Goal: Information Seeking & Learning: Learn about a topic

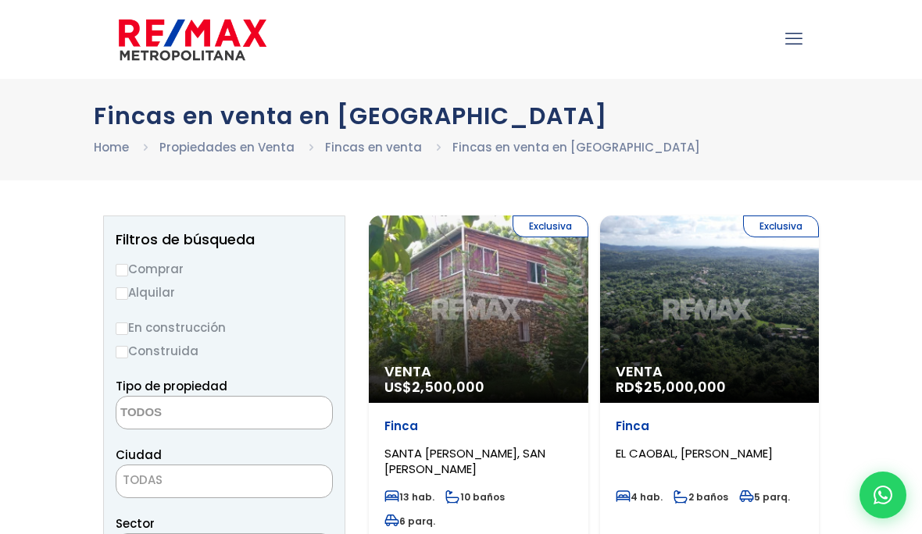
select select
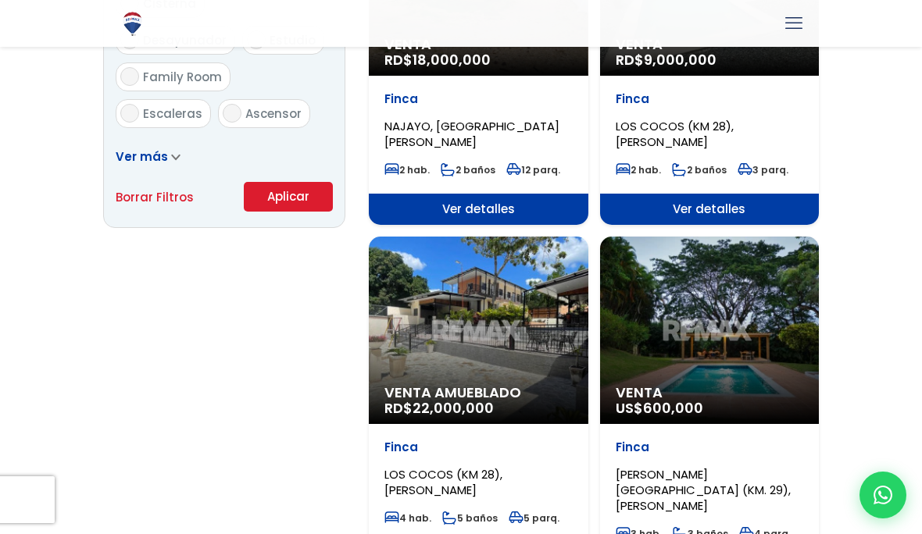
scroll to position [1052, 0]
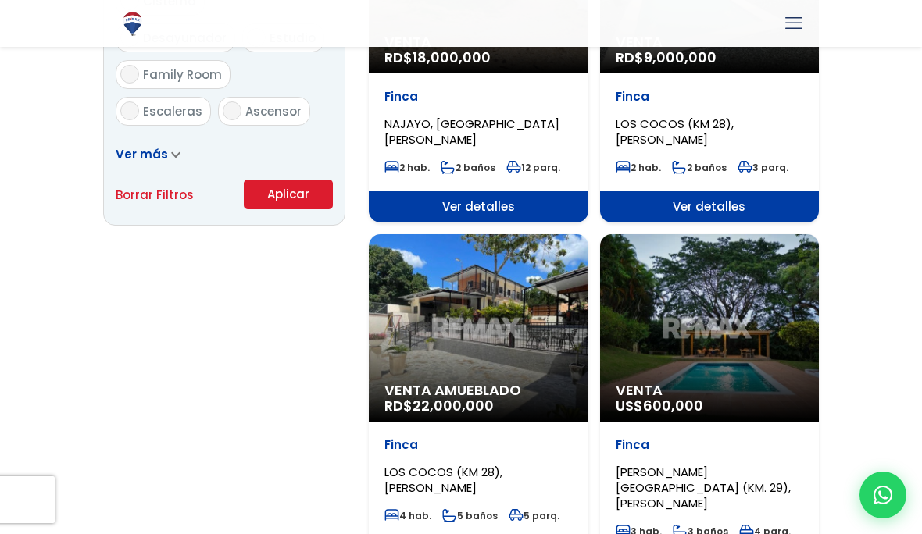
click at [715, 297] on div "Venta US$ 600,000" at bounding box center [709, 327] width 219 height 187
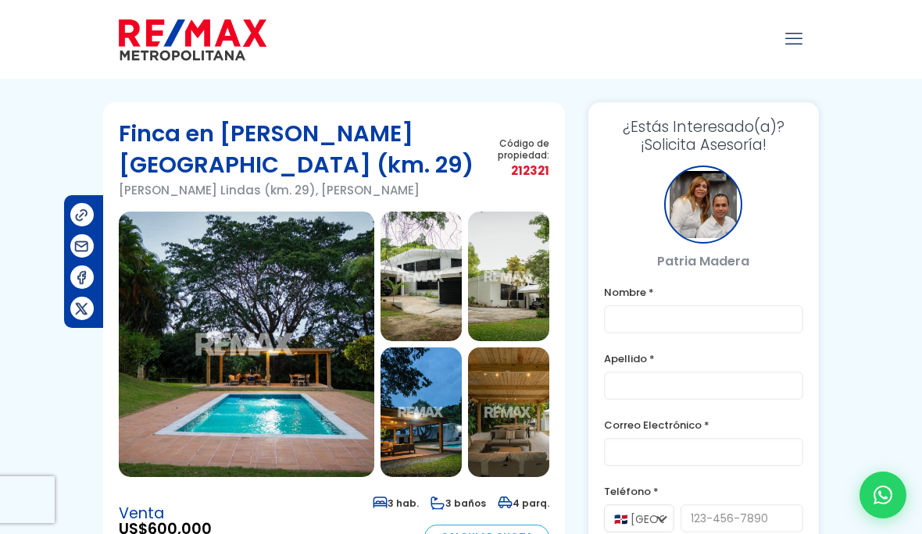
click at [249, 318] on img at bounding box center [246, 345] width 255 height 266
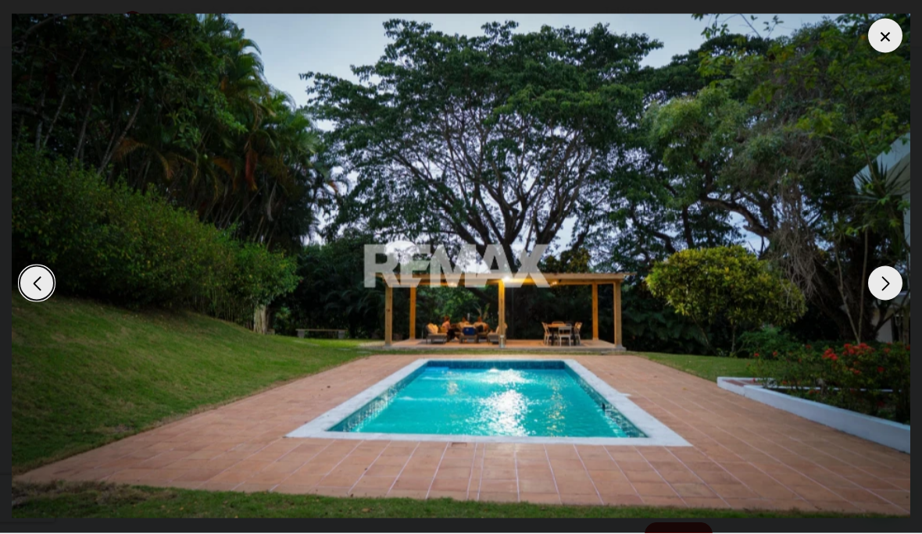
scroll to position [1691, 0]
click at [884, 302] on div "Next slide" at bounding box center [885, 284] width 34 height 34
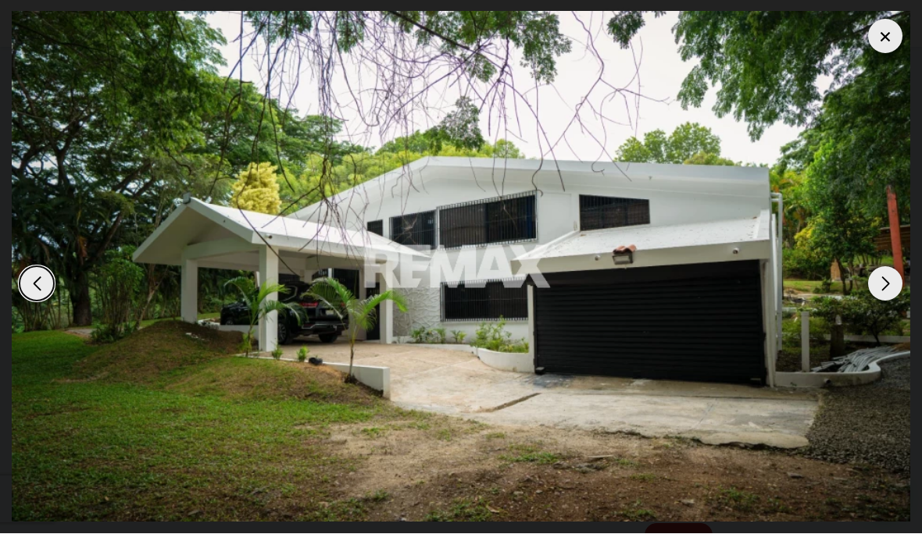
click at [887, 302] on div "Next slide" at bounding box center [885, 284] width 34 height 34
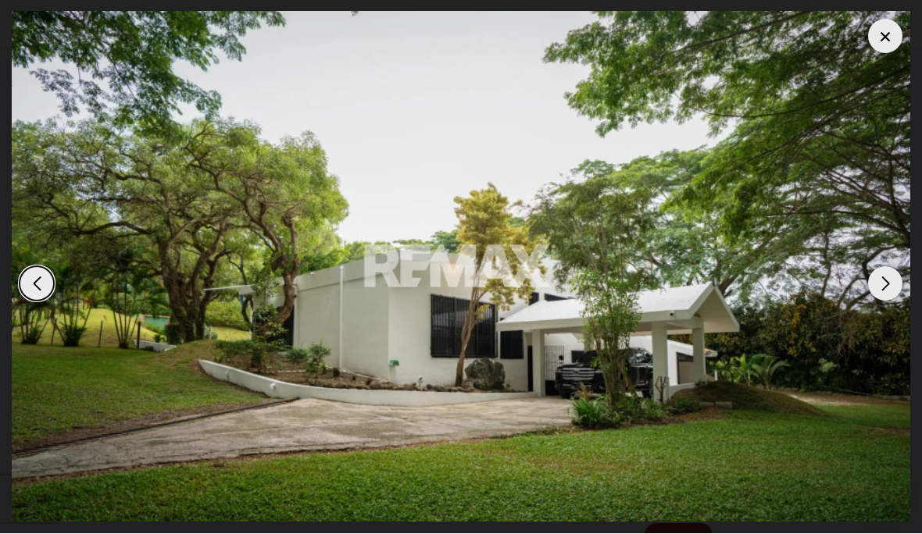
click at [887, 302] on div "Next slide" at bounding box center [885, 284] width 34 height 34
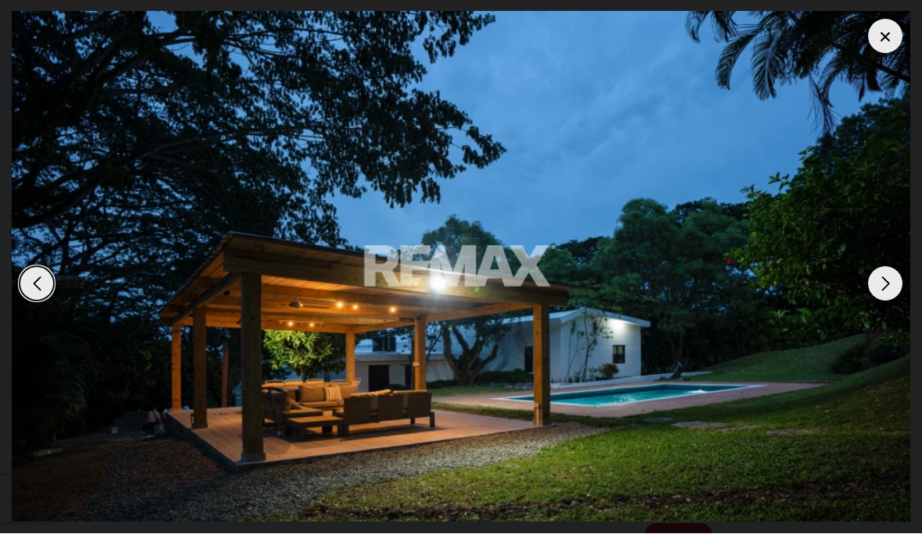
click at [887, 302] on div "Next slide" at bounding box center [885, 284] width 34 height 34
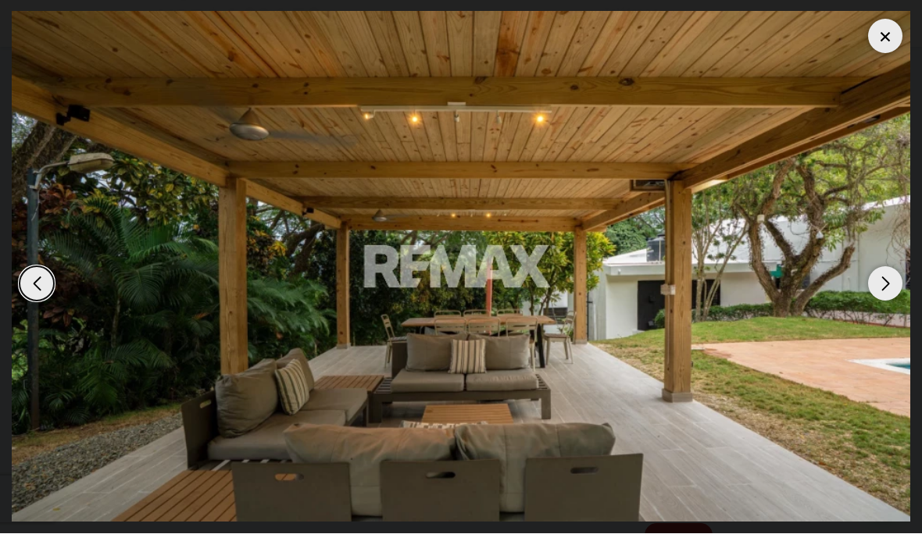
click at [897, 302] on div "Next slide" at bounding box center [885, 284] width 34 height 34
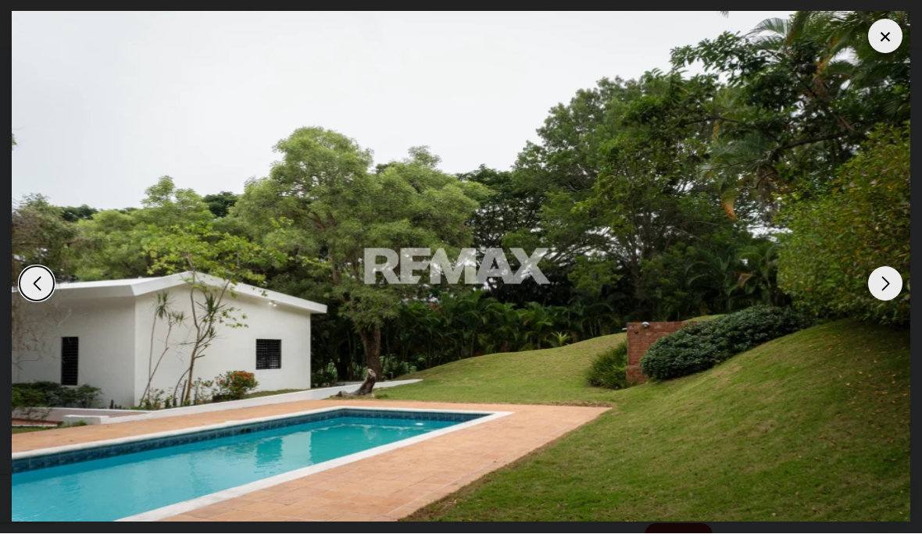
click at [888, 302] on div "Next slide" at bounding box center [885, 284] width 34 height 34
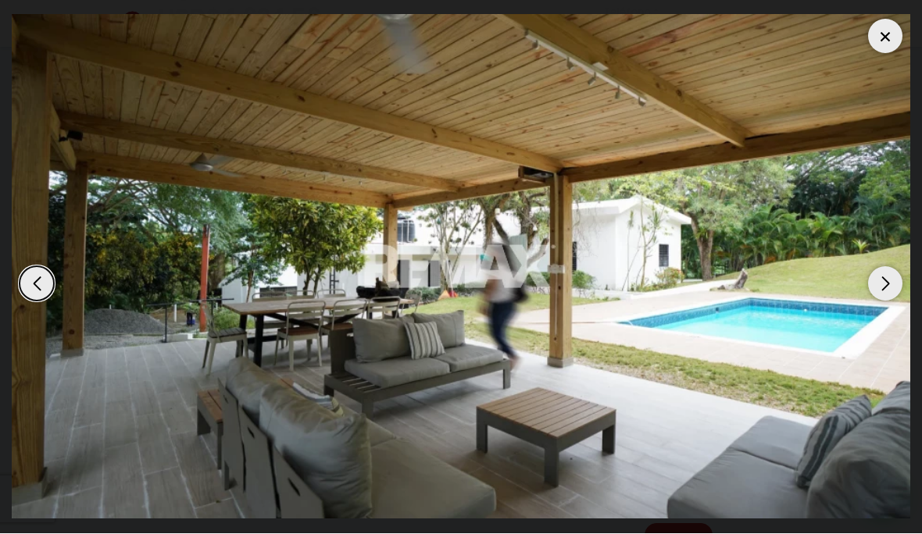
click at [888, 302] on div "Next slide" at bounding box center [885, 284] width 34 height 34
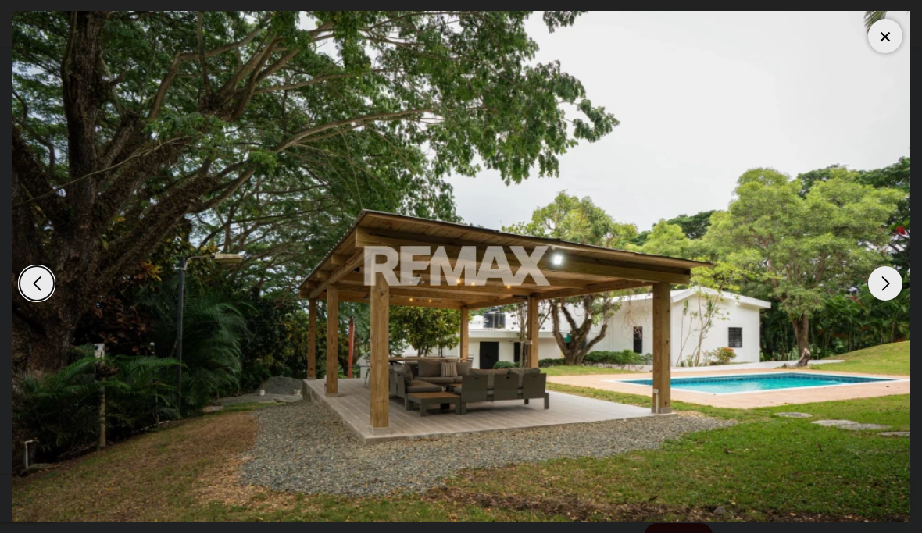
click at [894, 302] on div "Next slide" at bounding box center [885, 284] width 34 height 34
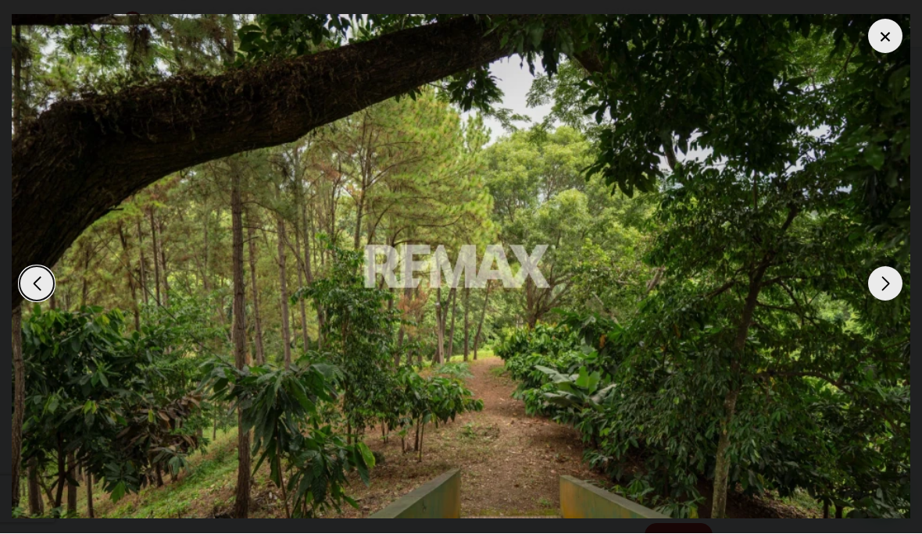
click at [894, 302] on div "Next slide" at bounding box center [885, 284] width 34 height 34
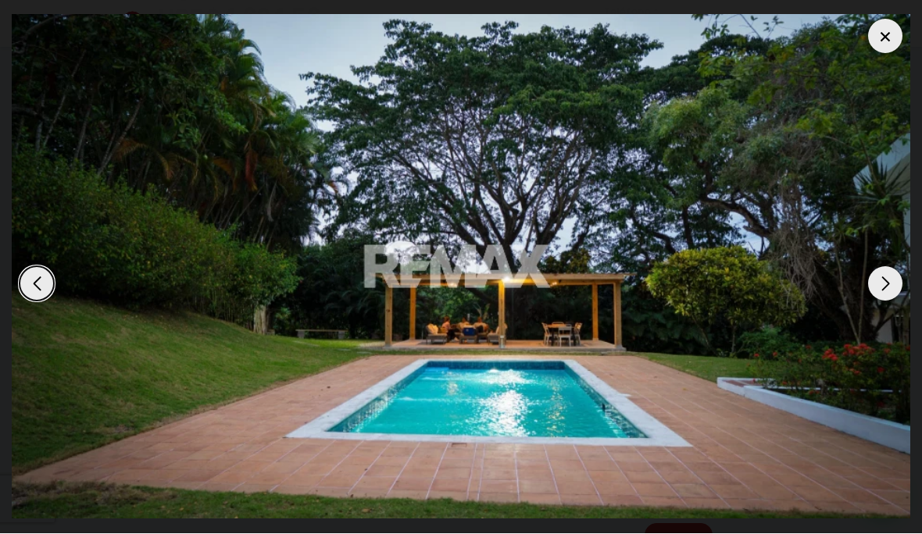
click at [889, 302] on div "Next slide" at bounding box center [885, 284] width 34 height 34
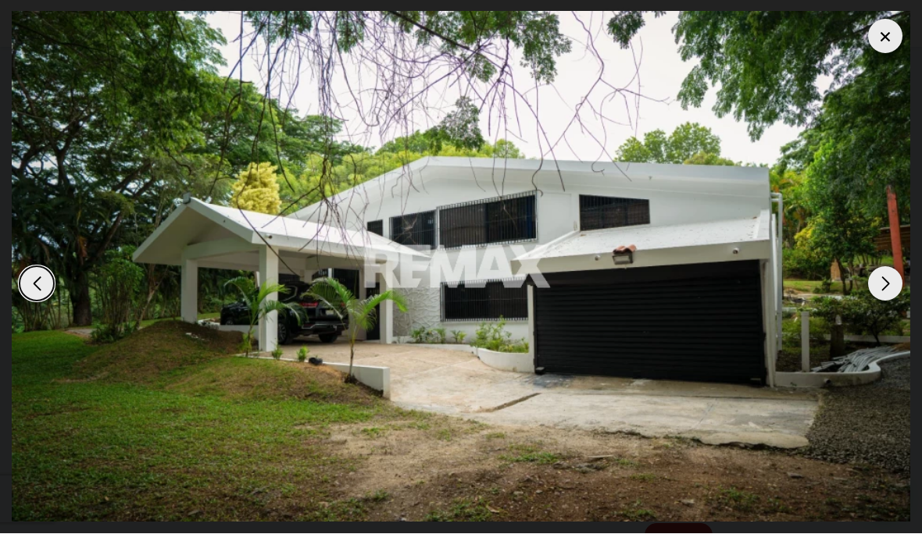
click at [32, 302] on div "Previous slide" at bounding box center [37, 284] width 34 height 34
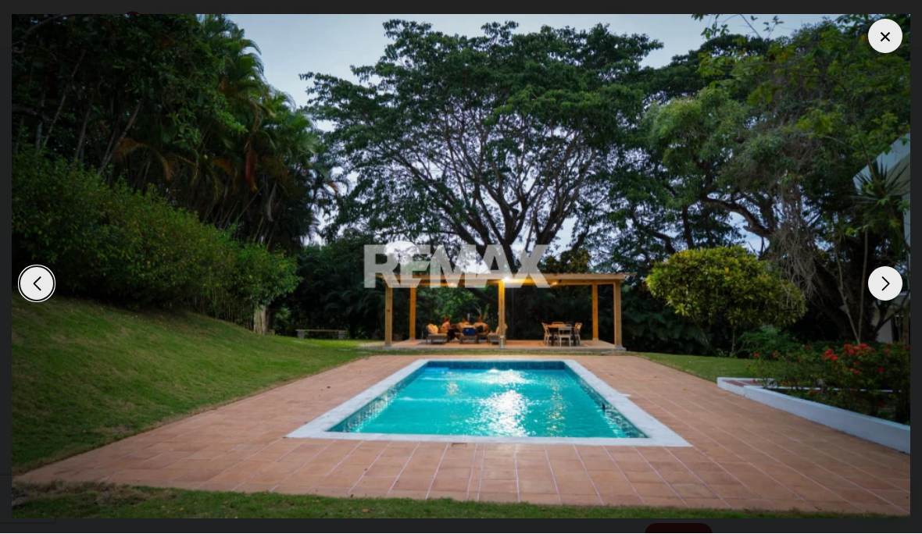
click at [904, 302] on img "1 / 9" at bounding box center [461, 267] width 898 height 505
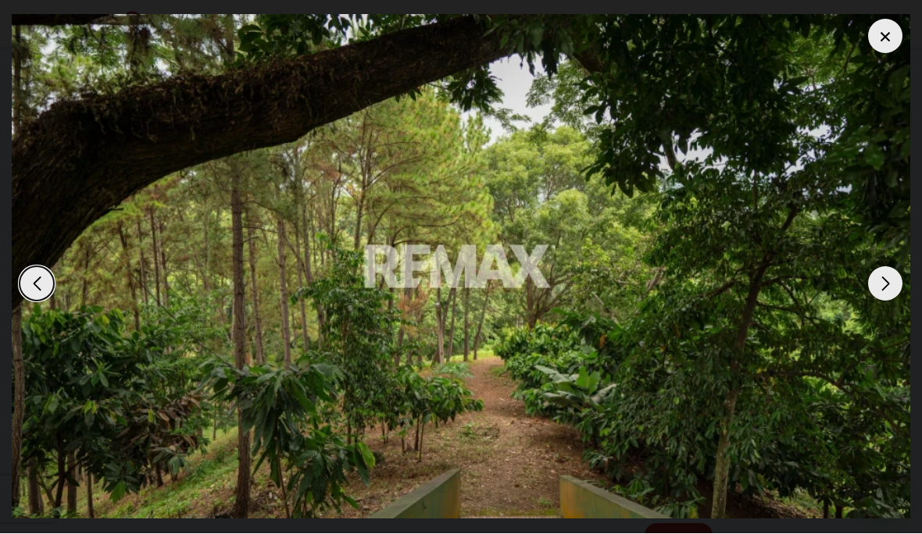
click at [891, 302] on div "Next slide" at bounding box center [885, 284] width 34 height 34
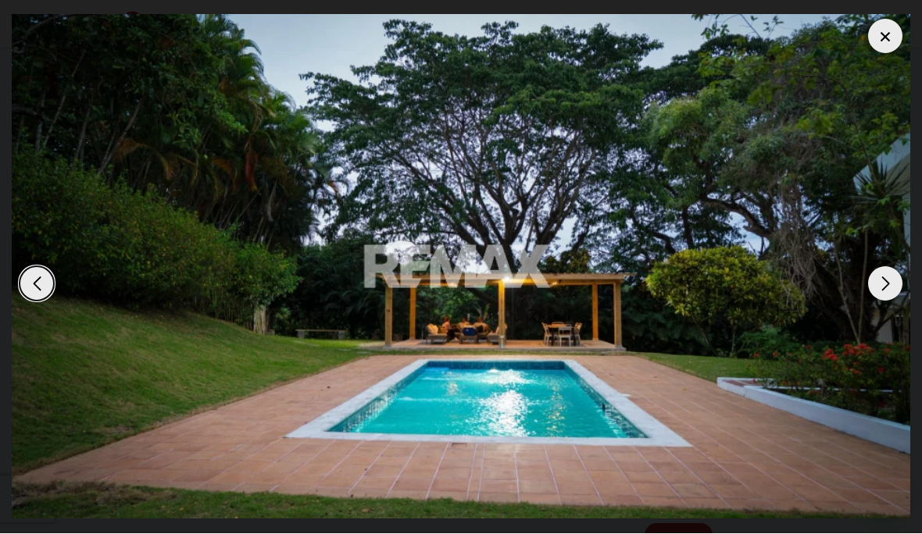
click at [883, 302] on div "Next slide" at bounding box center [885, 284] width 34 height 34
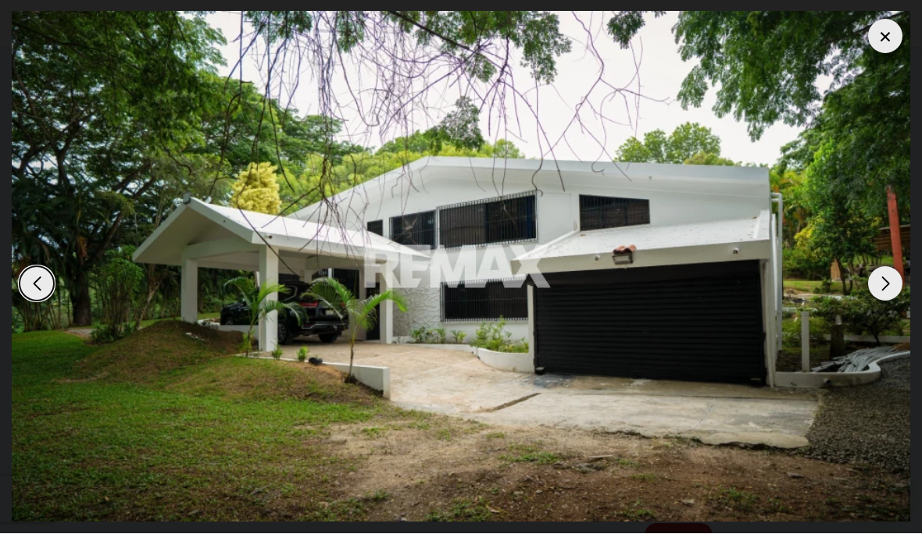
click at [888, 302] on div "Next slide" at bounding box center [885, 284] width 34 height 34
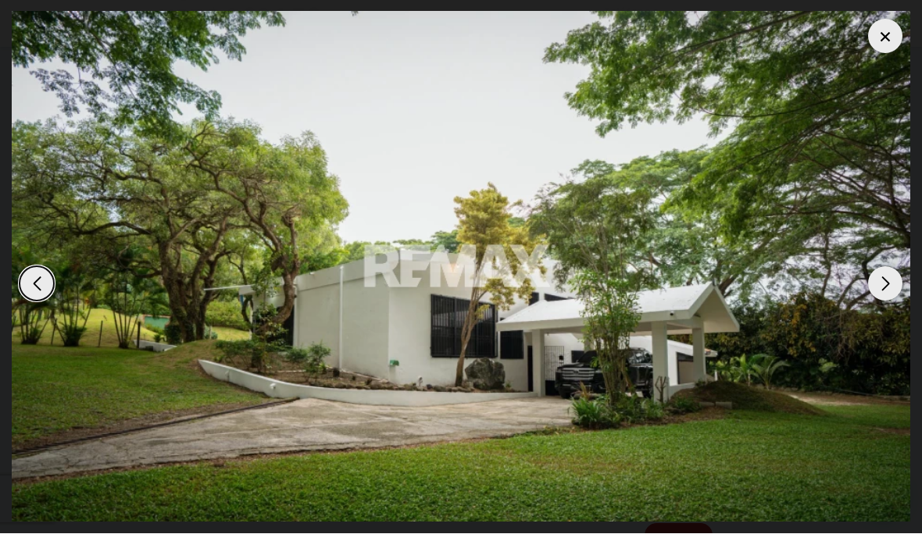
click at [885, 302] on div "Next slide" at bounding box center [885, 284] width 34 height 34
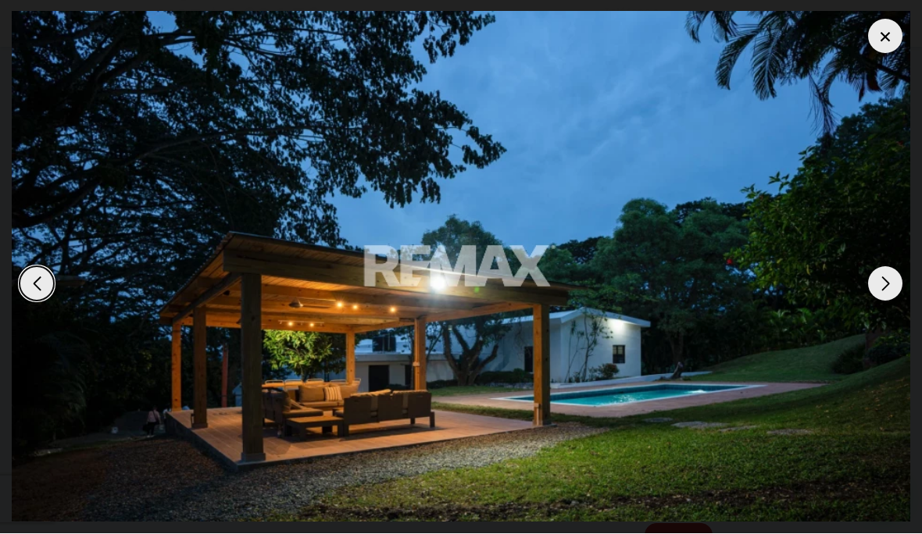
click at [894, 302] on div "Next slide" at bounding box center [885, 284] width 34 height 34
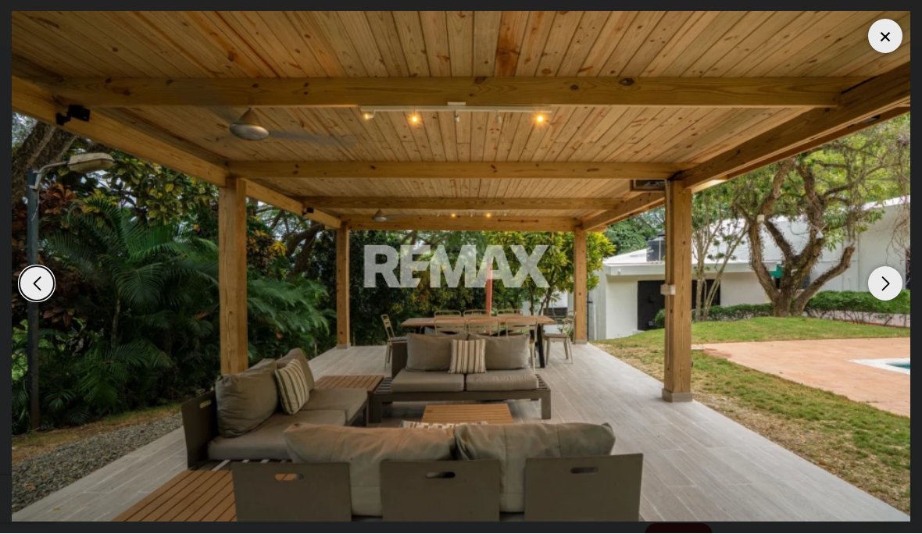
click at [901, 302] on img "5 / 9" at bounding box center [461, 267] width 898 height 511
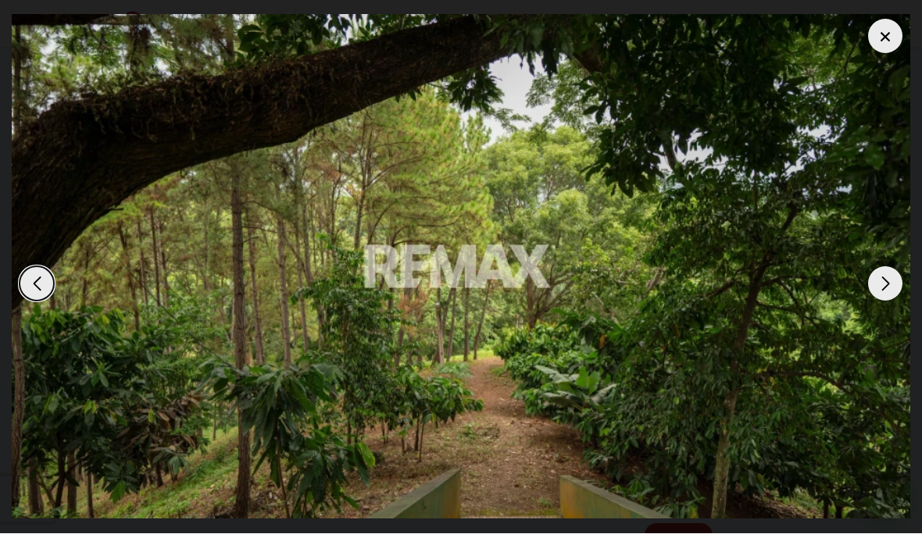
click at [898, 302] on div "Next slide" at bounding box center [885, 284] width 34 height 34
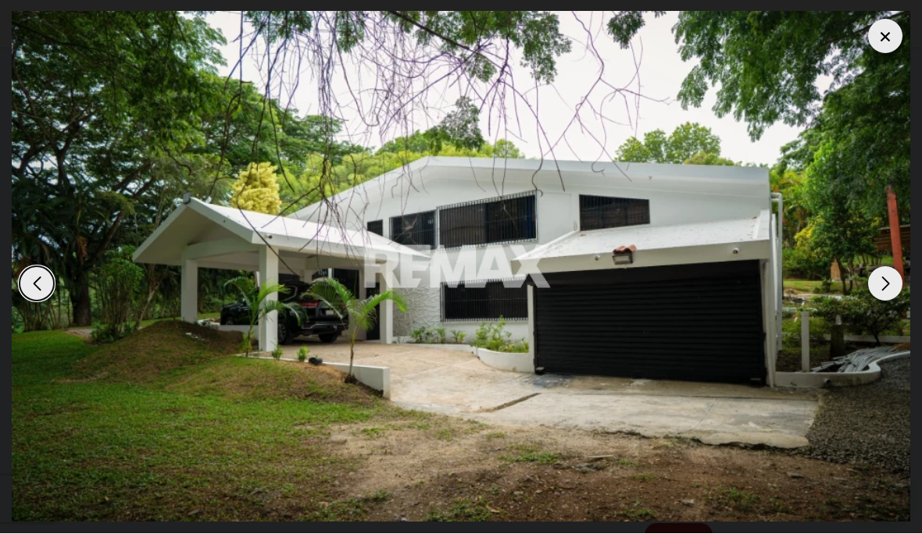
click at [879, 36] on div at bounding box center [885, 37] width 34 height 34
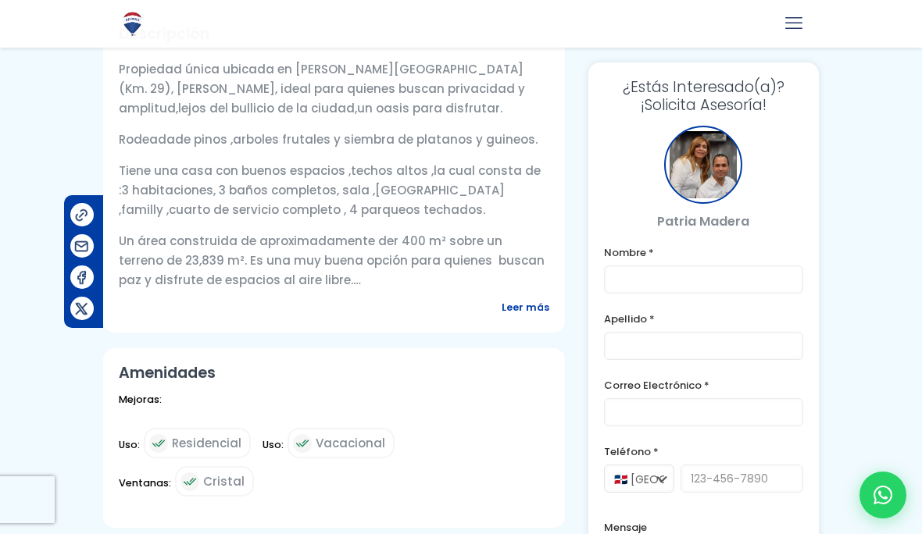
scroll to position [530, 0]
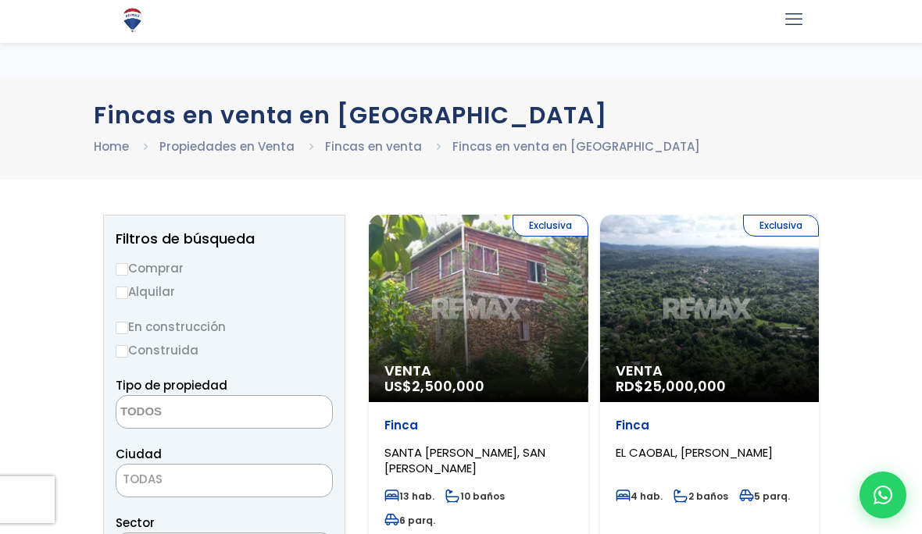
select select
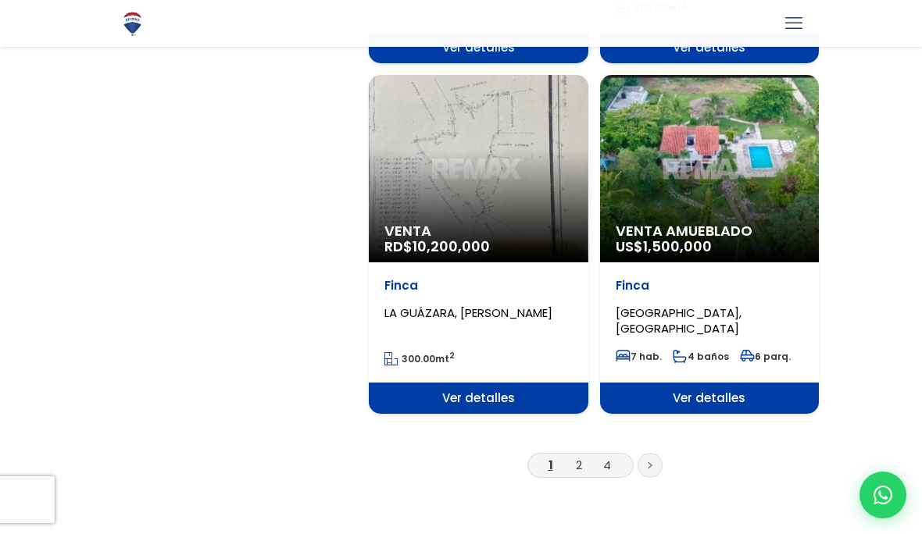
click at [580, 457] on link "2" at bounding box center [579, 465] width 6 height 16
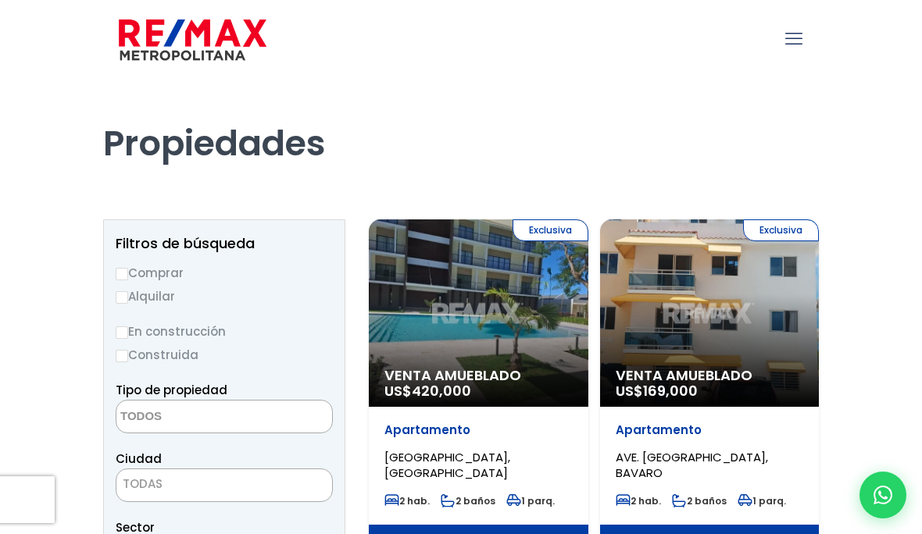
select select
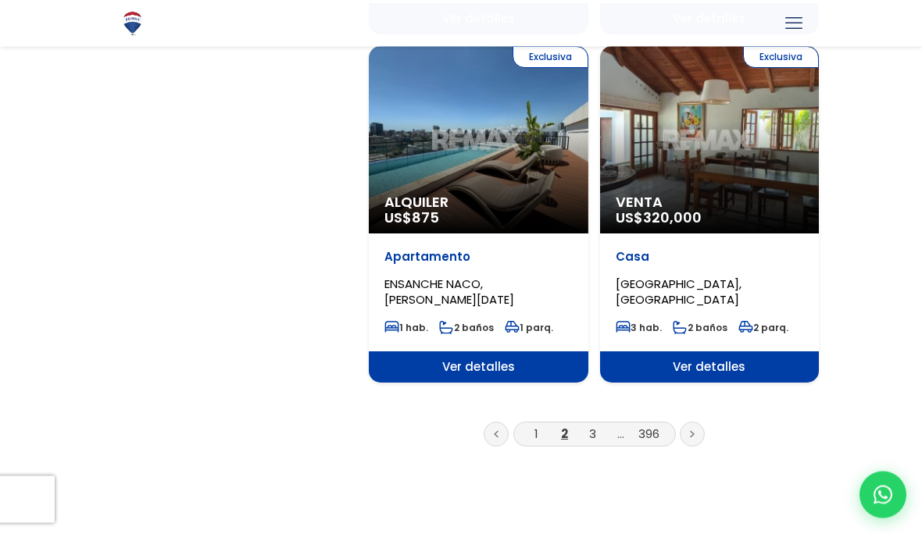
scroll to position [2739, 0]
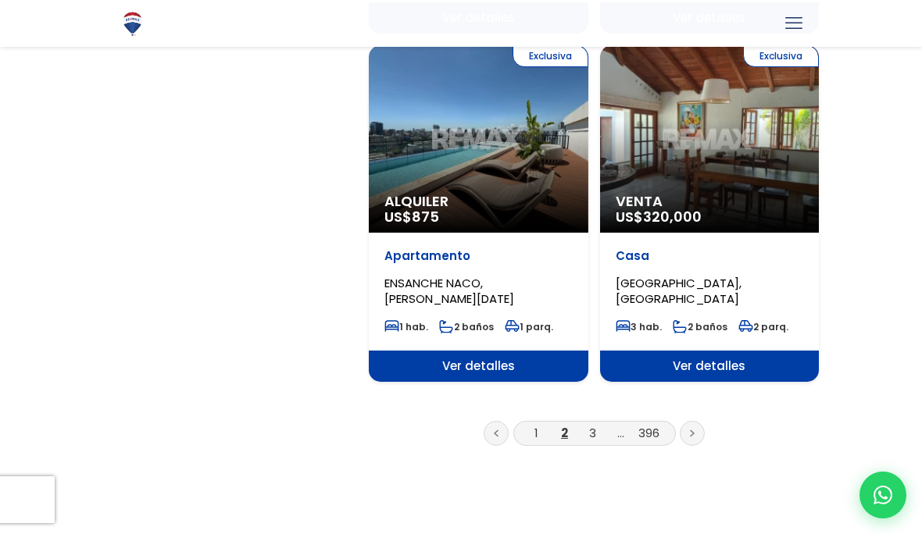
click at [595, 425] on link "3" at bounding box center [592, 433] width 7 height 16
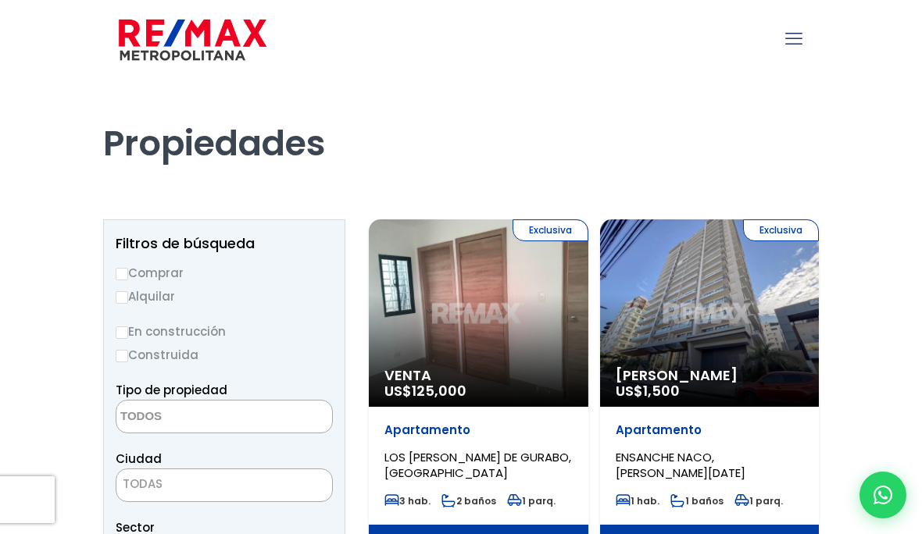
select select
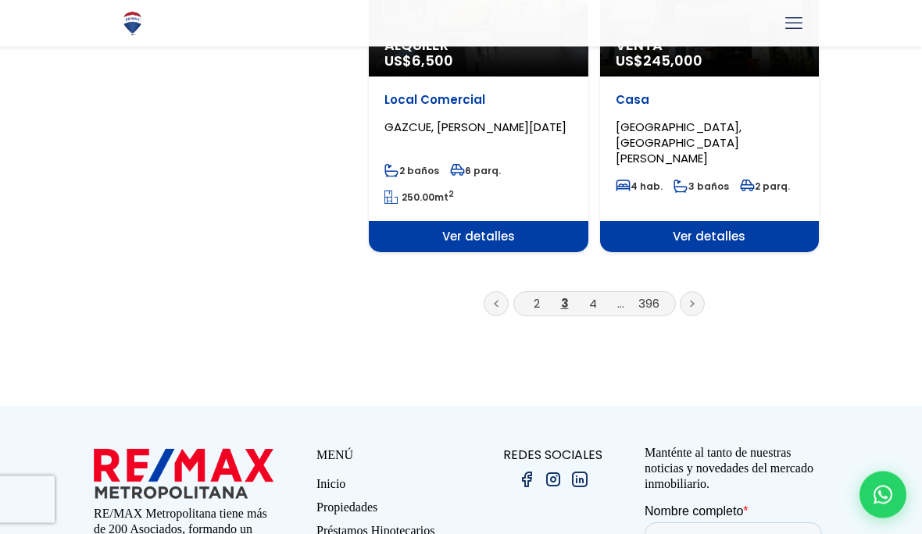
scroll to position [2802, 0]
click at [595, 295] on link "4" at bounding box center [593, 303] width 8 height 16
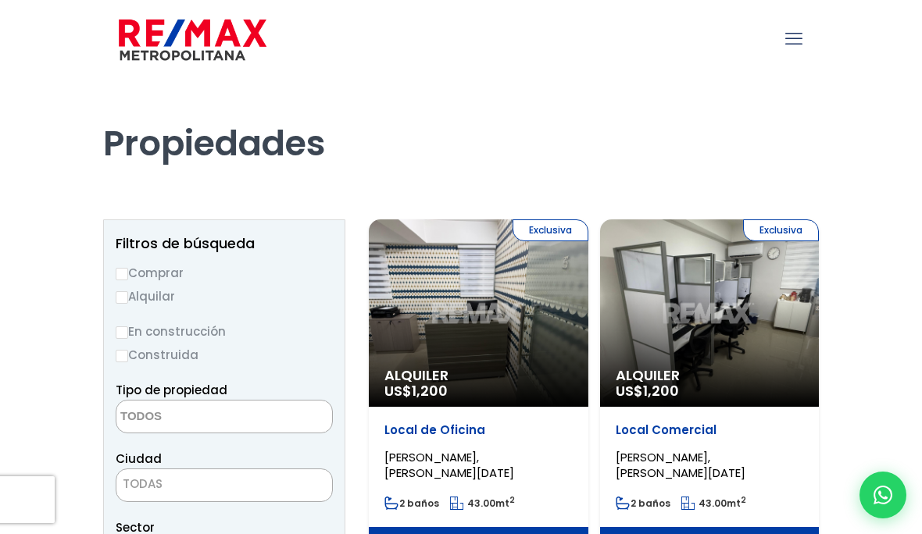
select select
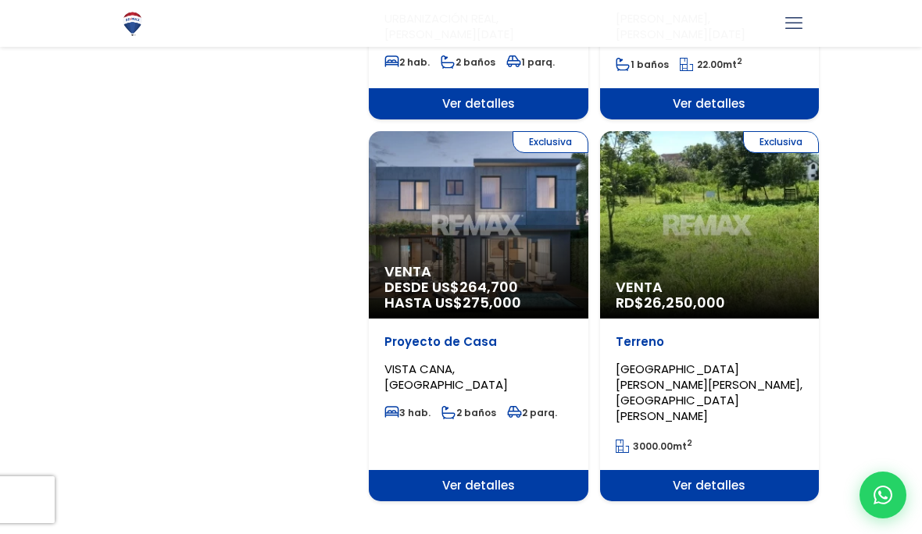
scroll to position [2564, 0]
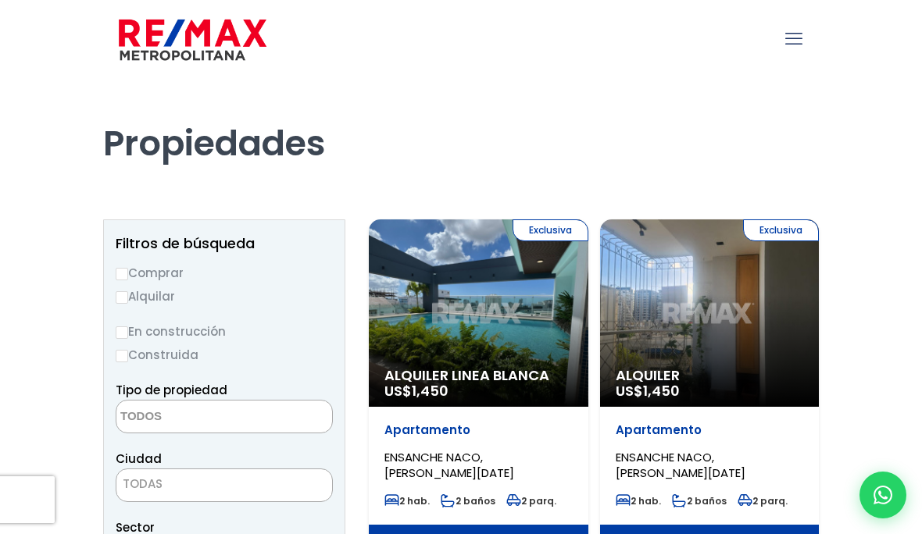
select select
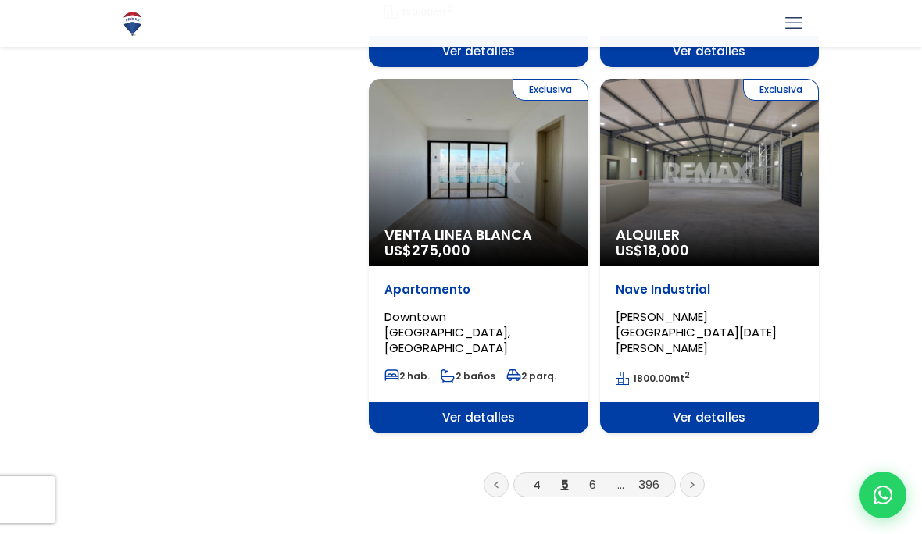
scroll to position [2739, 0]
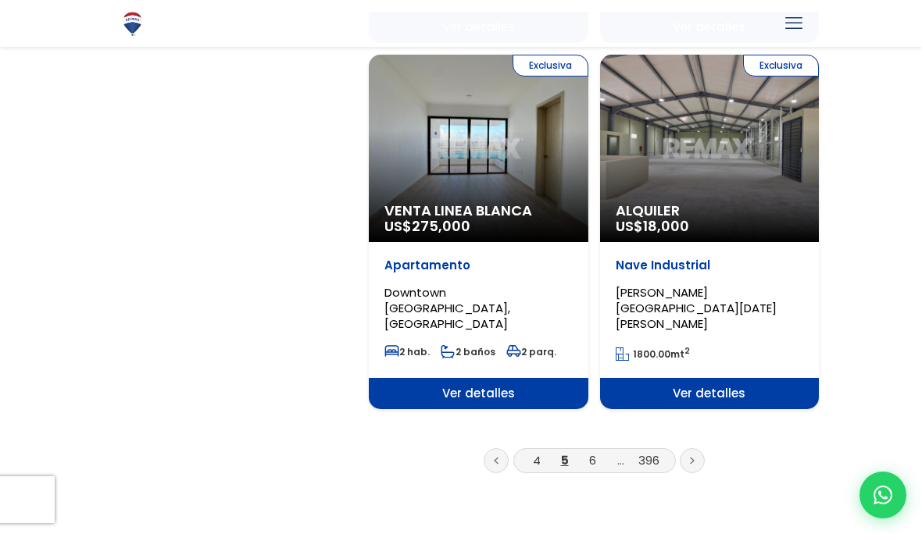
click at [593, 452] on link "6" at bounding box center [592, 460] width 7 height 16
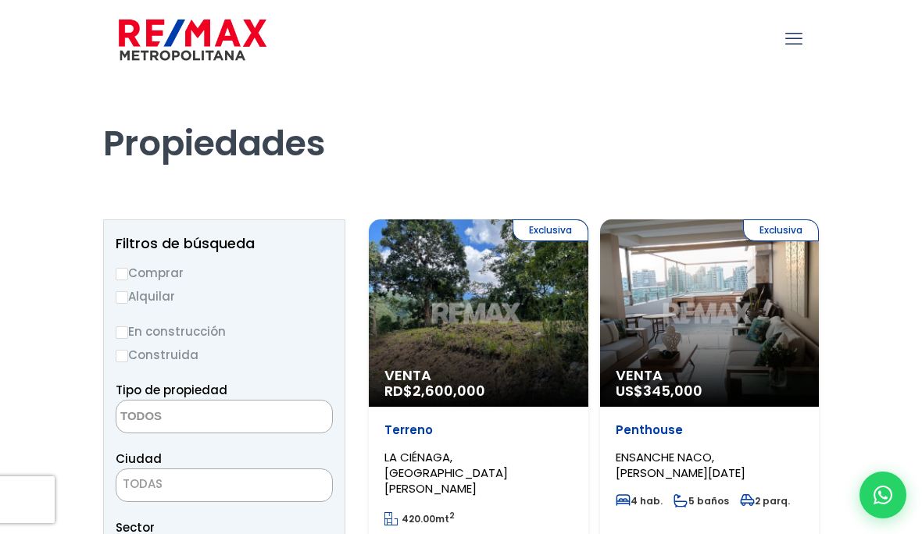
select select
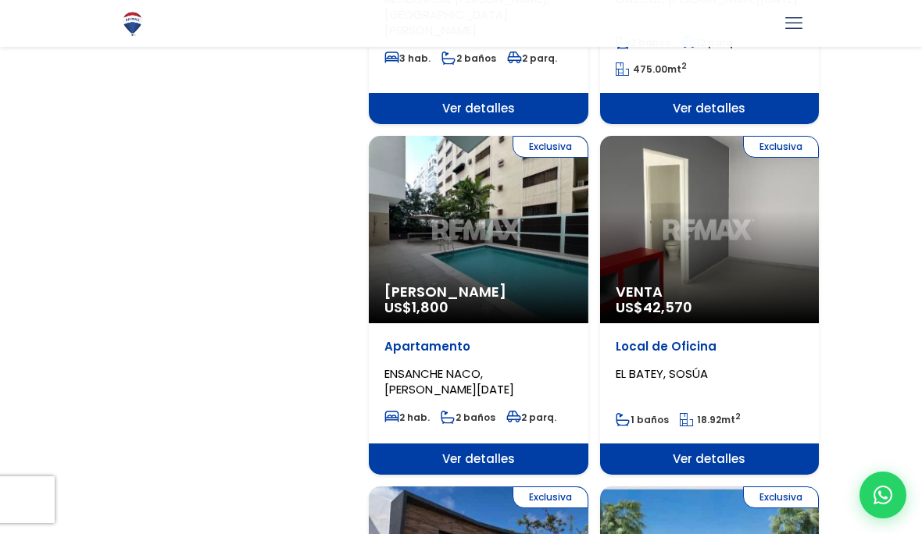
scroll to position [2225, 0]
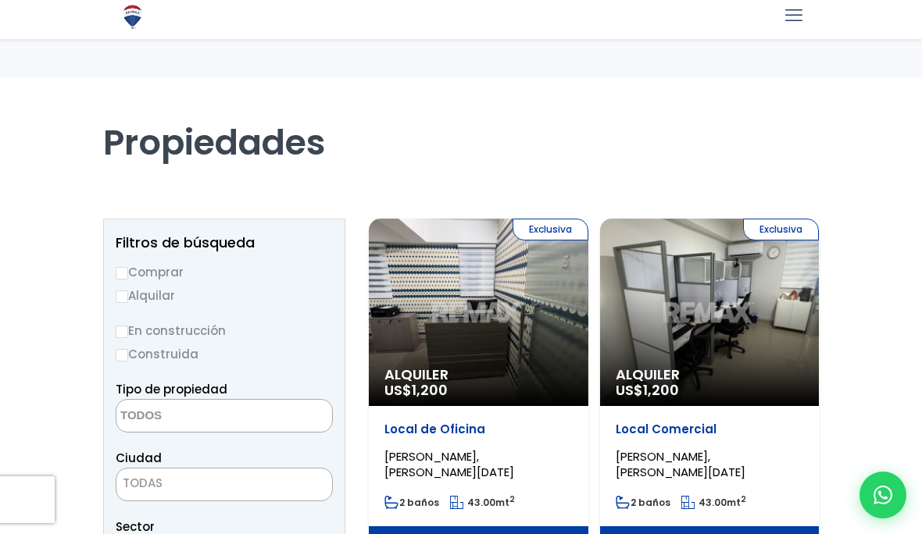
select select
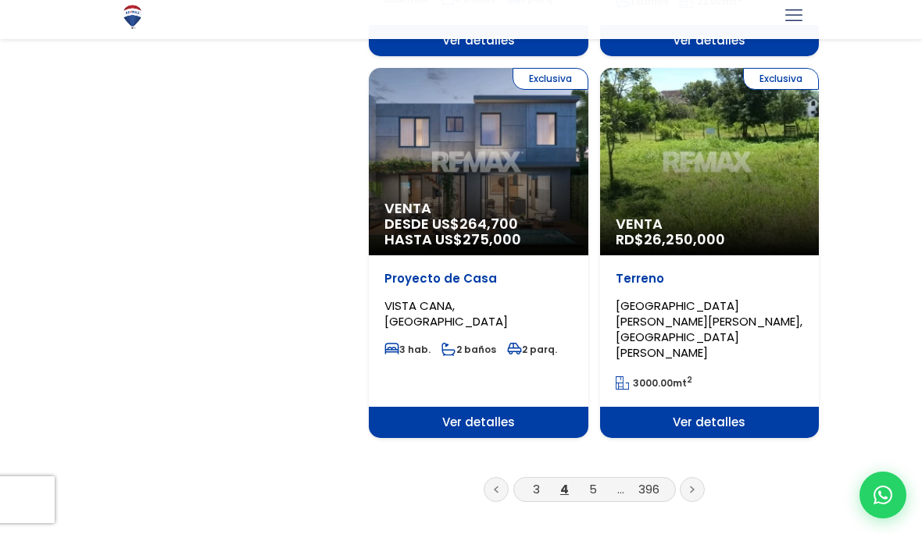
scroll to position [2625, 0]
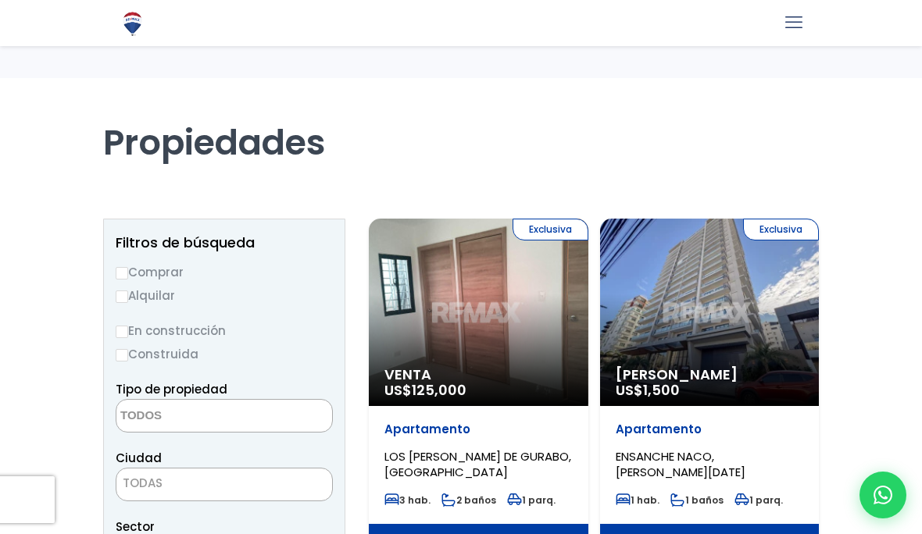
select select
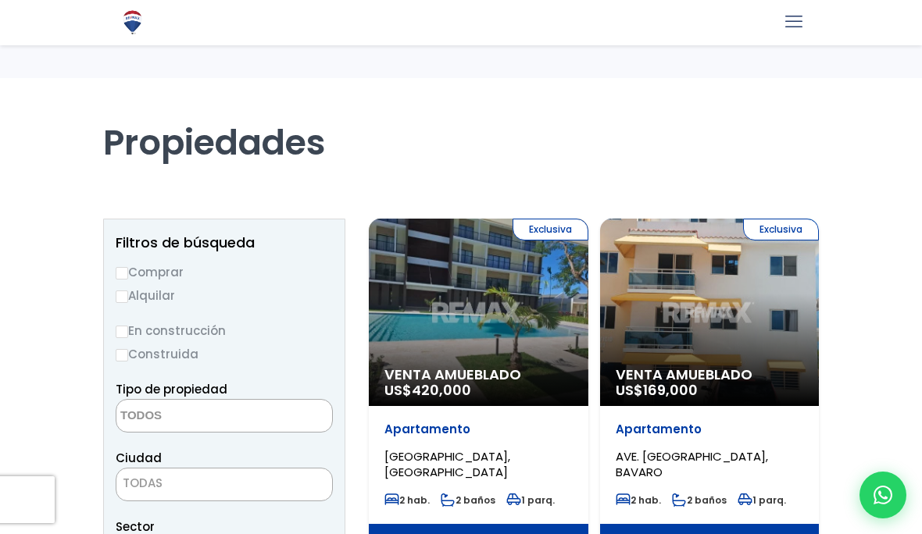
select select
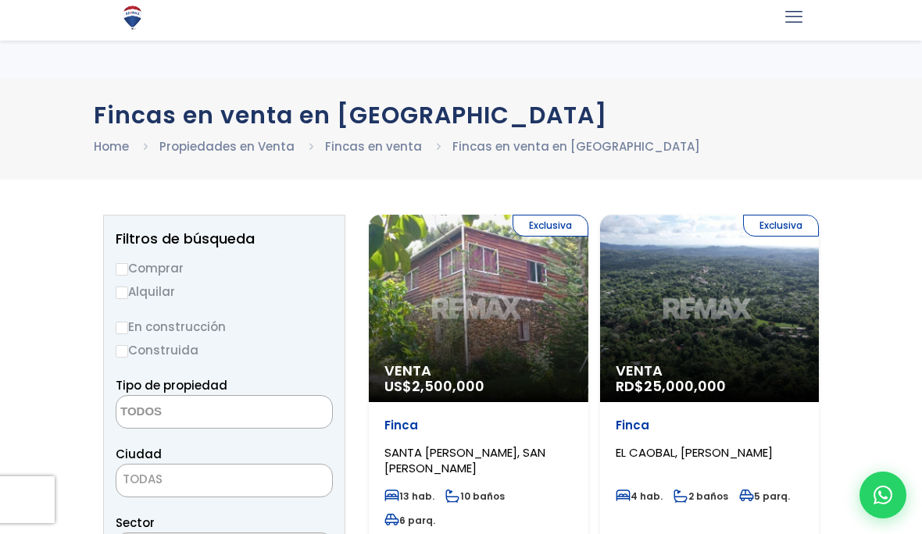
select select
